Goal: Find specific page/section

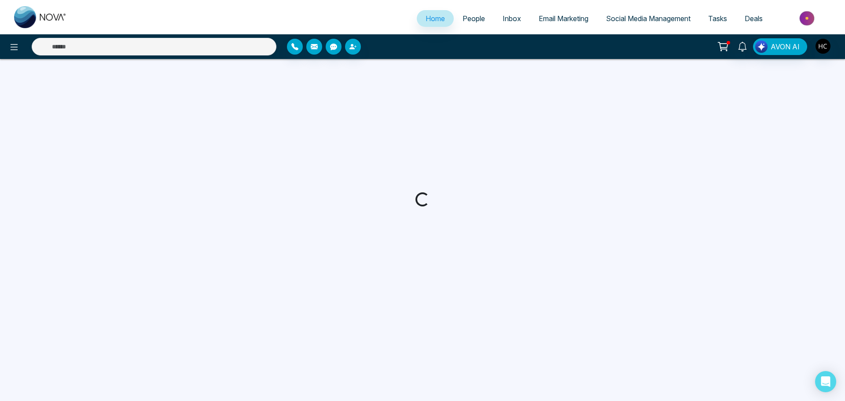
select select "*"
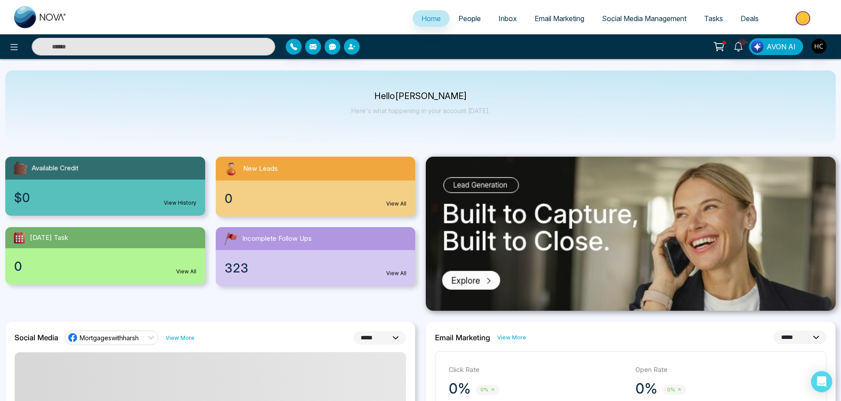
click at [458, 18] on span "People" at bounding box center [469, 18] width 22 height 9
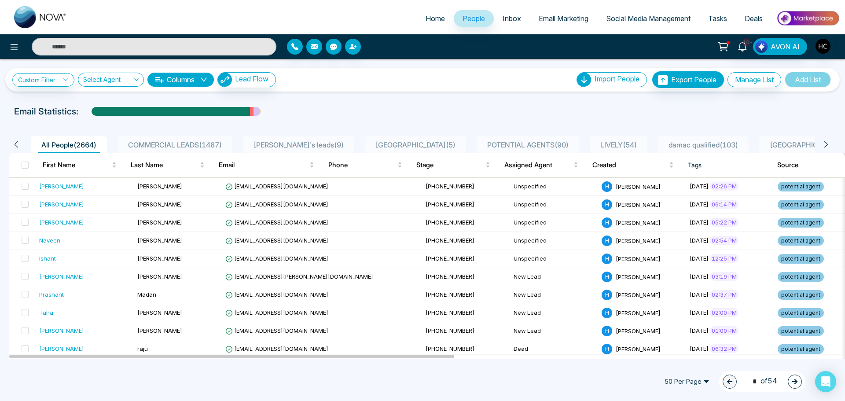
drag, startPoint x: 826, startPoint y: 150, endPoint x: 829, endPoint y: 145, distance: 5.5
click at [827, 148] on div "All People ( 2664 ) COMMERCIAL LEADS ( 1487 ) sim's leads ( 9 ) [GEOGRAPHIC_DAT…" at bounding box center [420, 144] width 822 height 17
click at [829, 145] on icon at bounding box center [826, 144] width 8 height 8
click at [828, 142] on icon at bounding box center [826, 144] width 8 height 8
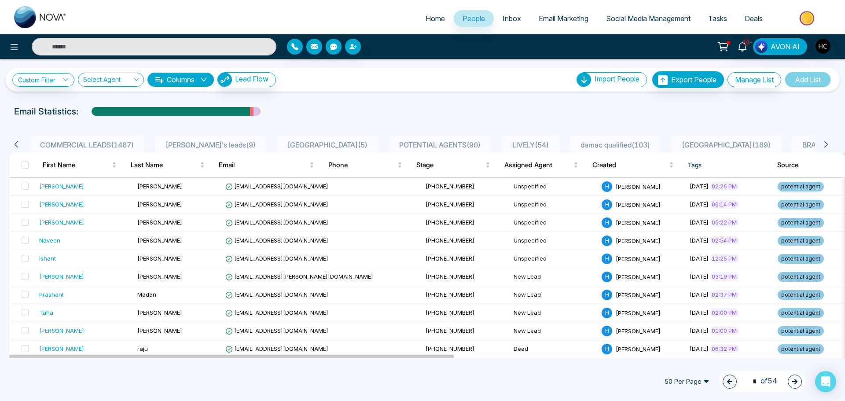
scroll to position [0, 132]
